Goal: Information Seeking & Learning: Understand process/instructions

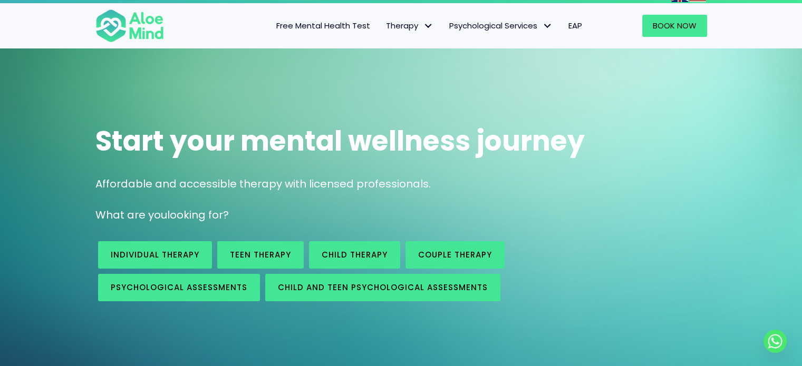
scroll to position [11, 0]
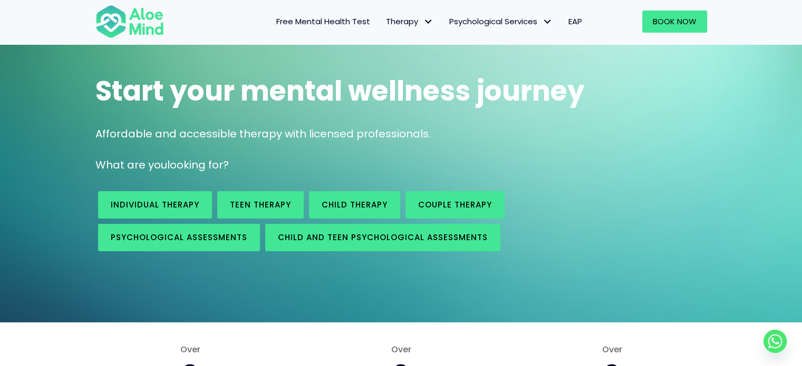
scroll to position [86, 0]
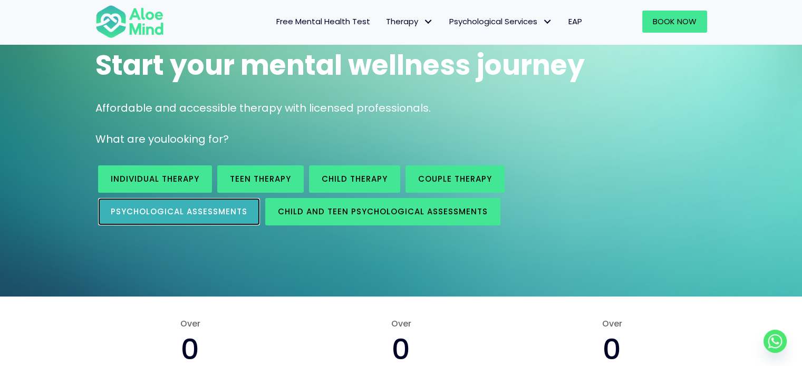
click at [196, 214] on span "Psychological assessments" at bounding box center [179, 211] width 137 height 11
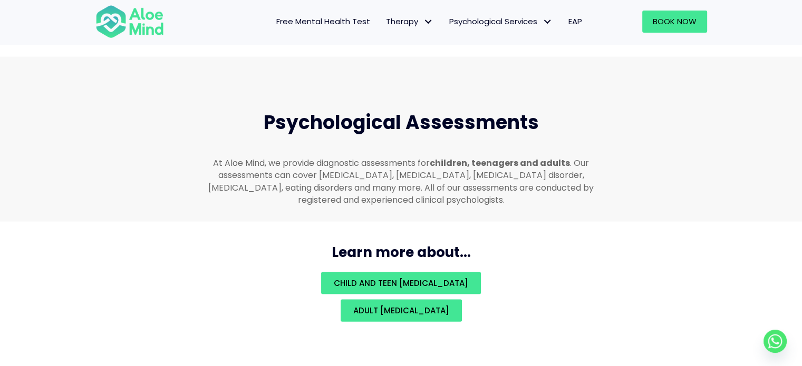
scroll to position [2239, 0]
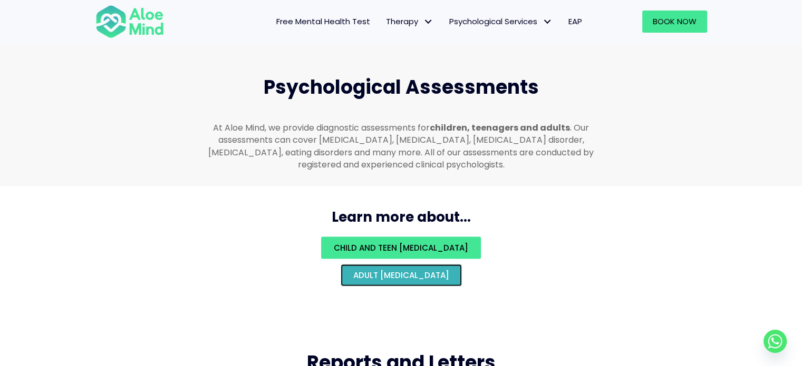
click at [358, 270] on span "Adult psychological assessment" at bounding box center [401, 275] width 96 height 11
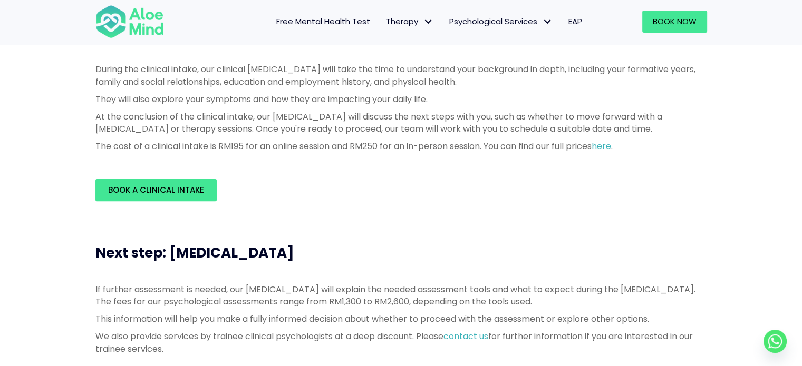
scroll to position [318, 0]
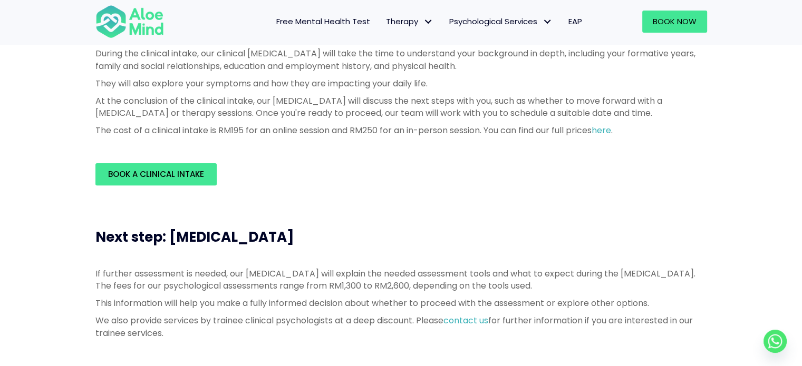
drag, startPoint x: 170, startPoint y: 242, endPoint x: 385, endPoint y: 237, distance: 215.1
click at [385, 237] on h3 "Next step: Psychological Assessment" at bounding box center [401, 237] width 612 height 19
copy span "Psychological Assessment"
